Goal: Check status: Check status

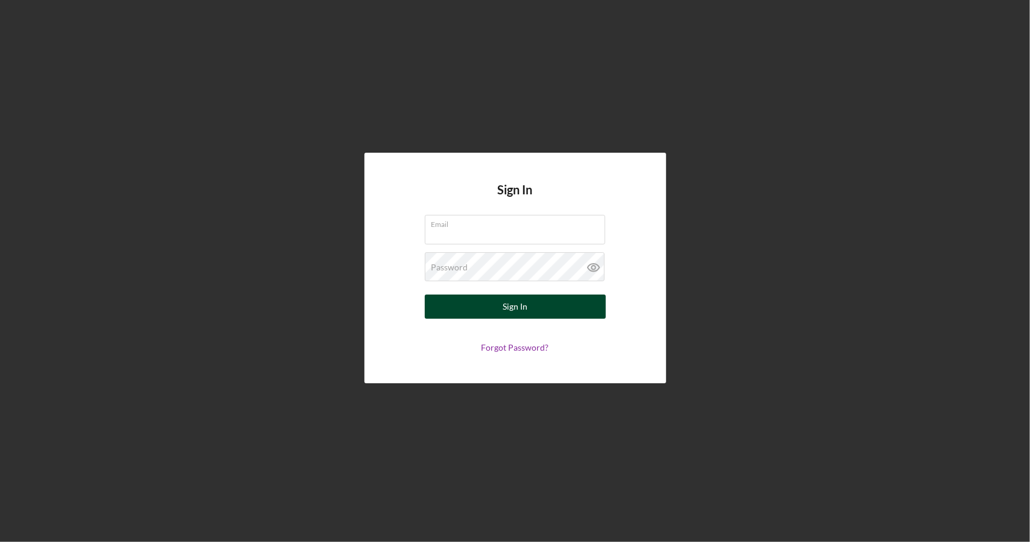
type input "[PERSON_NAME][EMAIL_ADDRESS][DOMAIN_NAME]"
click at [537, 296] on button "Sign In" at bounding box center [515, 307] width 181 height 24
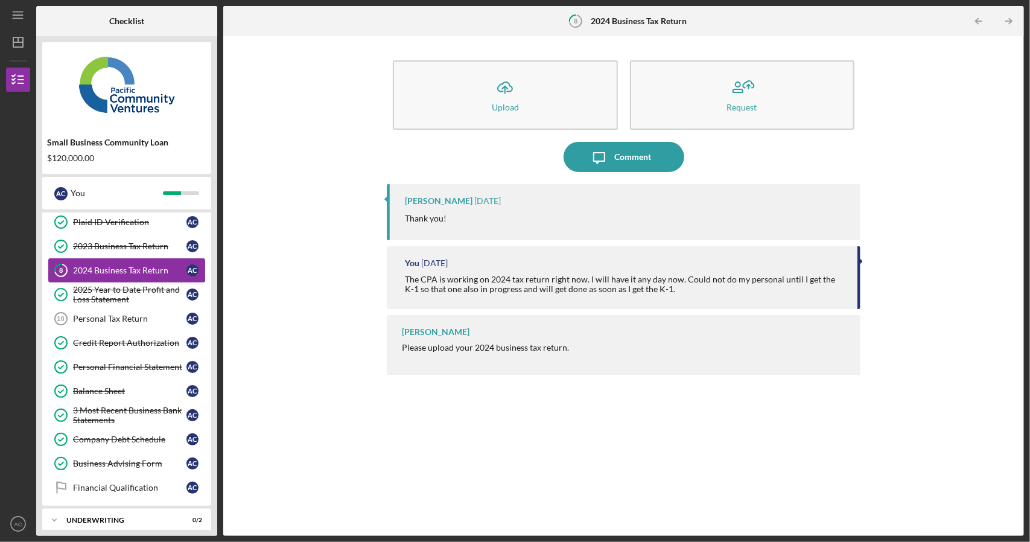
scroll to position [109, 0]
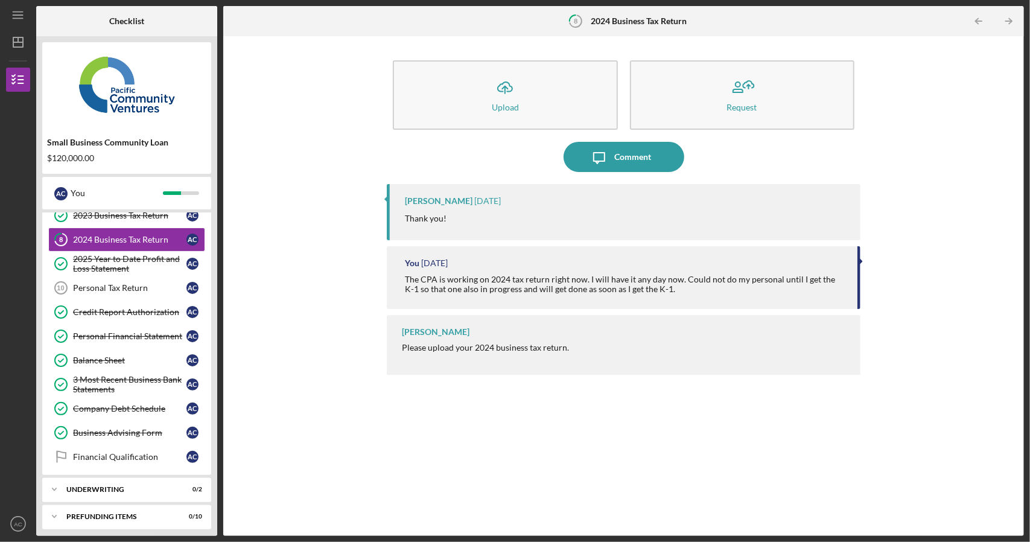
click at [314, 201] on div "Icon/Upload Upload Request Icon/Message Comment [PERSON_NAME] [DATE] Thank you!…" at bounding box center [623, 286] width 789 height 488
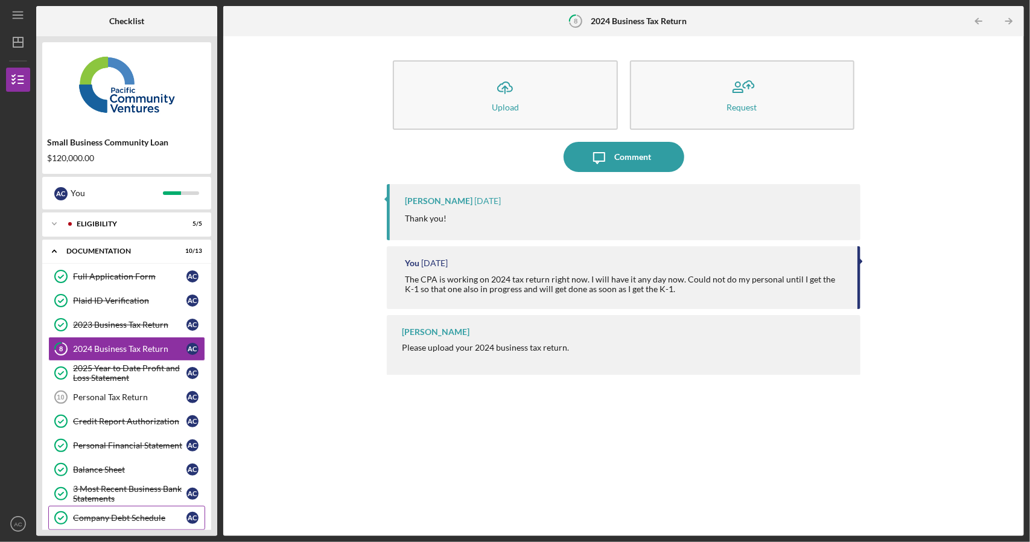
scroll to position [0, 0]
click at [321, 319] on div "Icon/Upload Upload Request Icon/Message Comment [PERSON_NAME] [DATE] Thank you!…" at bounding box center [623, 286] width 789 height 488
